Goal: Check status

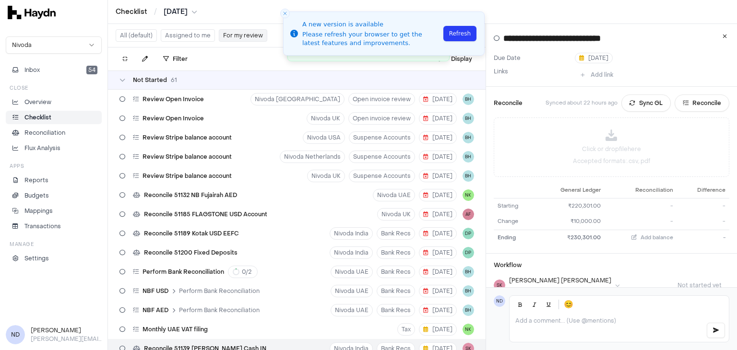
scroll to position [124, 0]
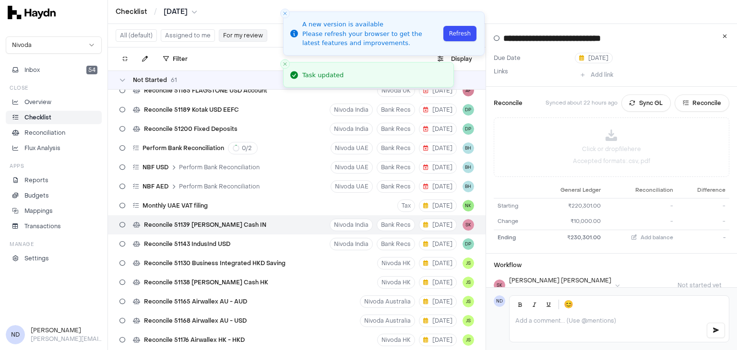
click at [457, 39] on button "Refresh" at bounding box center [460, 33] width 33 height 15
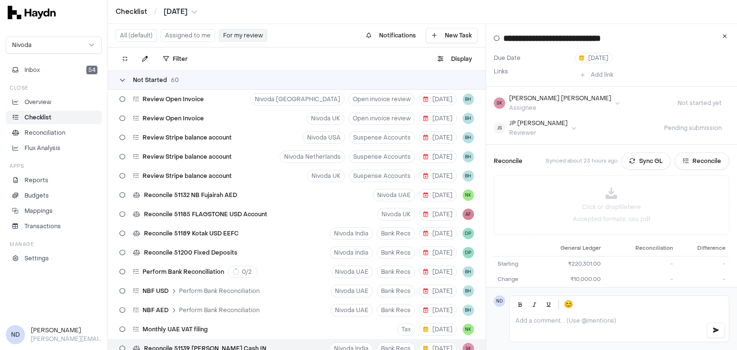
scroll to position [142, 0]
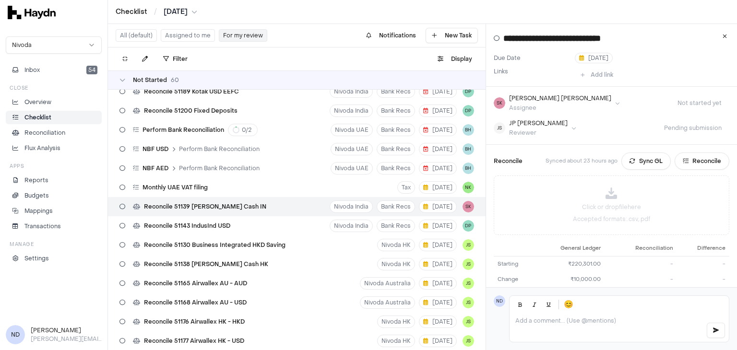
click at [225, 36] on button "For my review" at bounding box center [243, 35] width 48 height 12
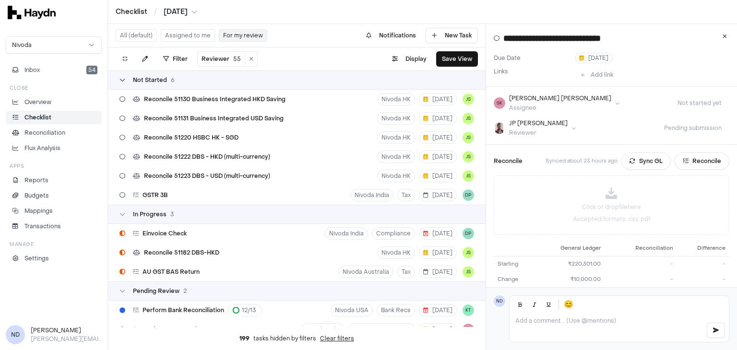
click at [133, 79] on span "Not Started" at bounding box center [150, 80] width 34 height 8
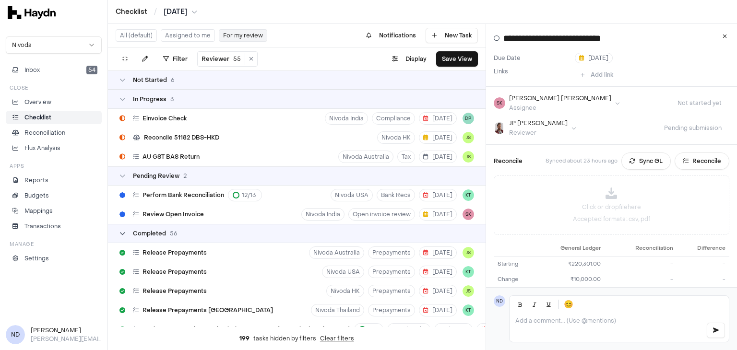
click at [123, 231] on icon at bounding box center [123, 234] width 6 height 6
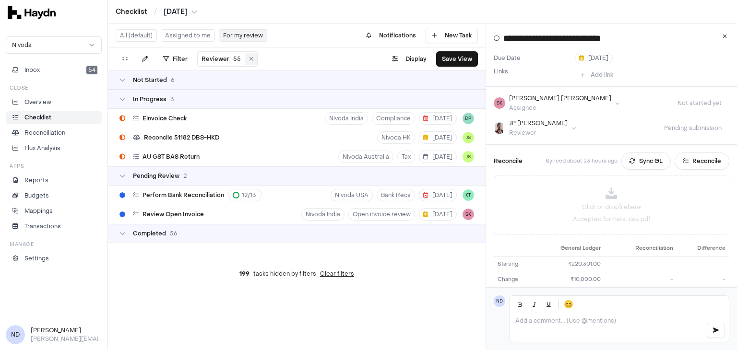
click at [249, 58] on icon at bounding box center [251, 59] width 4 height 6
